Goal: Information Seeking & Learning: Learn about a topic

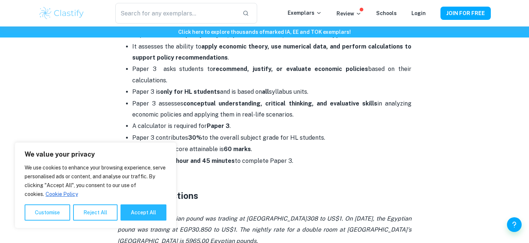
scroll to position [368, 0]
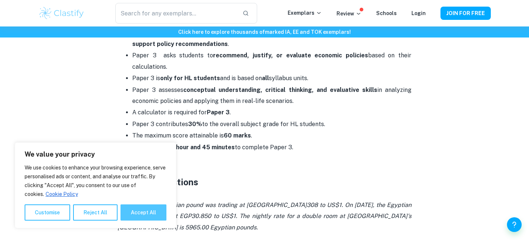
click at [139, 208] on button "Accept All" at bounding box center [143, 212] width 46 height 16
checkbox input "true"
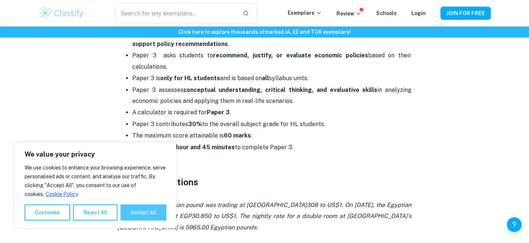
checkbox input "true"
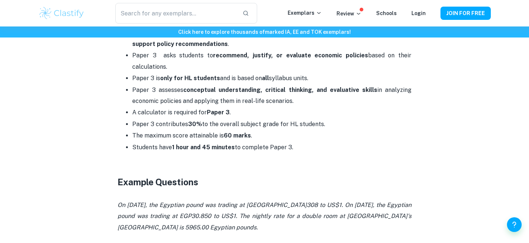
scroll to position [338, 0]
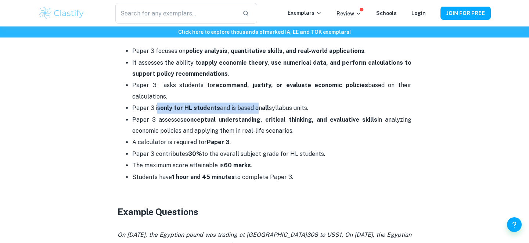
drag, startPoint x: 156, startPoint y: 105, endPoint x: 256, endPoint y: 105, distance: 100.2
click at [256, 105] on p "Paper 3 is only for HL students and is based on all syllabus units." at bounding box center [271, 107] width 279 height 11
click at [262, 126] on p "Paper 3 assesses conceptual understanding, critical thinking, and evaluative sk…" at bounding box center [271, 125] width 279 height 22
drag, startPoint x: 239, startPoint y: 106, endPoint x: 331, endPoint y: 106, distance: 91.4
click at [331, 106] on p "Paper 3 is only for HL students and is based on all syllabus units." at bounding box center [271, 107] width 279 height 11
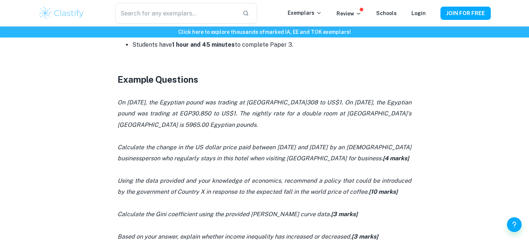
click at [251, 168] on p at bounding box center [264, 169] width 294 height 11
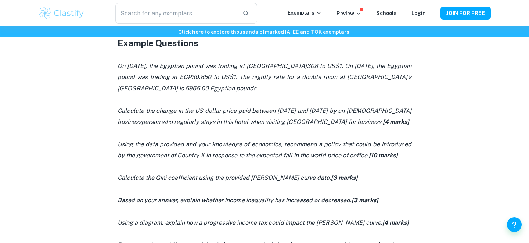
scroll to position [512, 0]
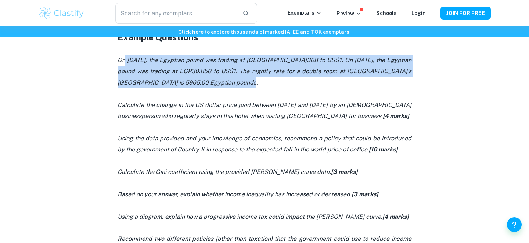
drag, startPoint x: 124, startPoint y: 58, endPoint x: 244, endPoint y: 85, distance: 122.9
click at [244, 85] on p "On [DATE], the Egyptian pound was trading at [GEOGRAPHIC_DATA]308 to US$1. On […" at bounding box center [264, 71] width 294 height 33
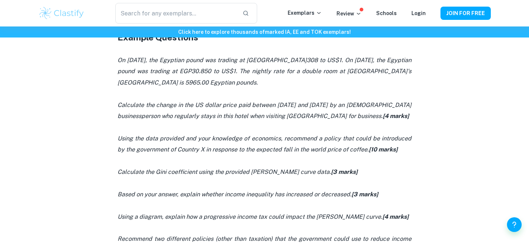
click at [268, 91] on p at bounding box center [264, 93] width 294 height 11
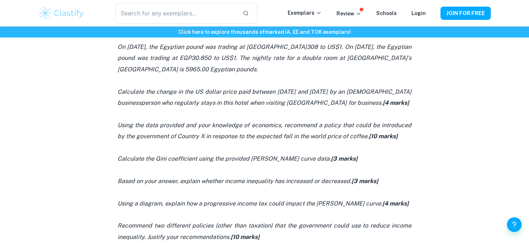
scroll to position [527, 0]
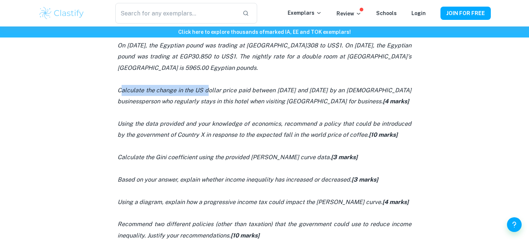
drag, startPoint x: 123, startPoint y: 86, endPoint x: 219, endPoint y: 86, distance: 95.8
click at [219, 87] on icon "Calculate the change in the US dollar price paid between [DATE] and [DATE] by a…" at bounding box center [264, 96] width 294 height 18
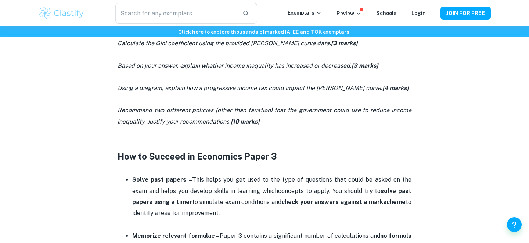
scroll to position [660, 0]
